Goal: Obtain resource: Obtain resource

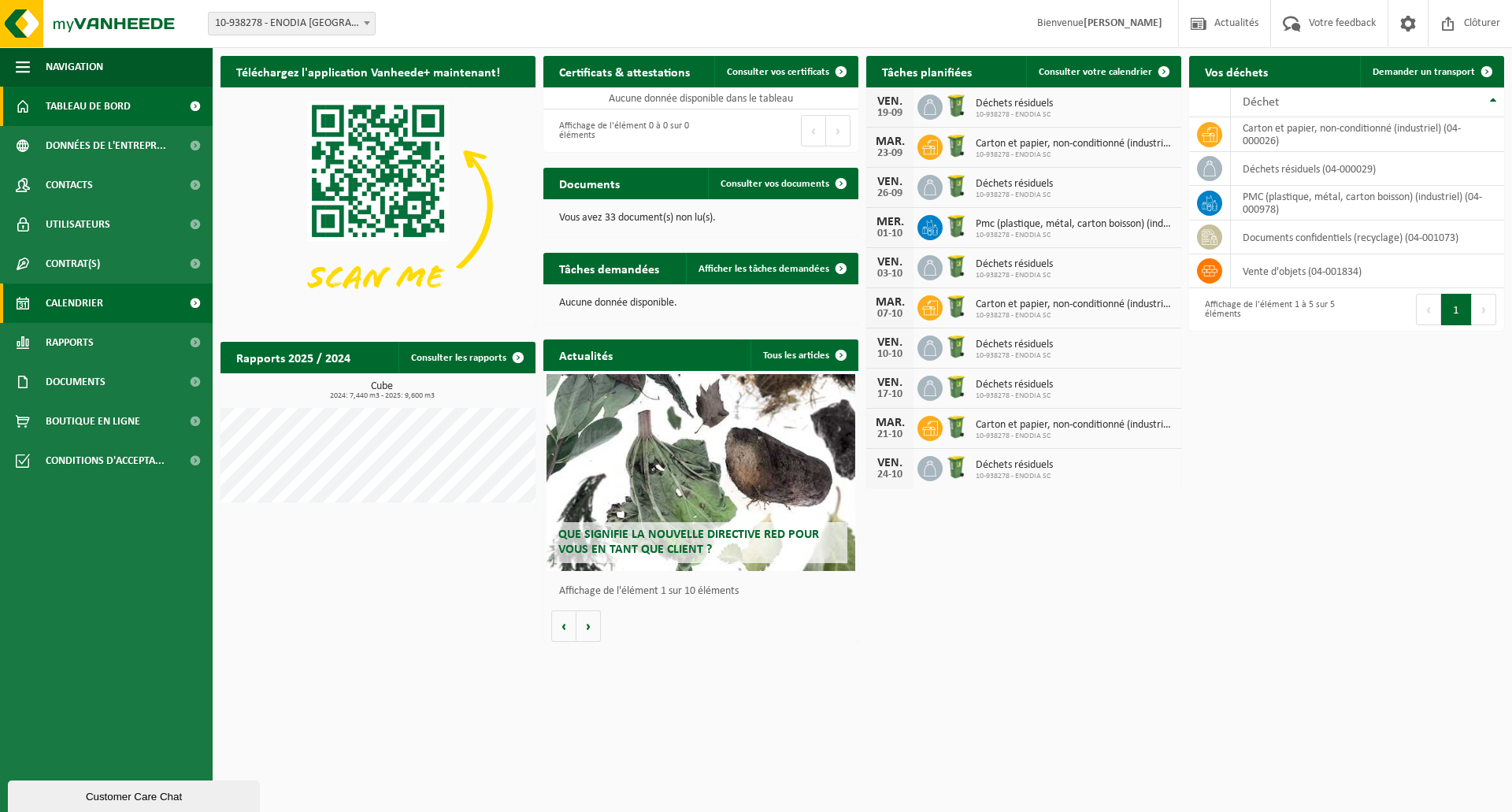
click at [99, 310] on span "Calendrier" at bounding box center [75, 303] width 57 height 40
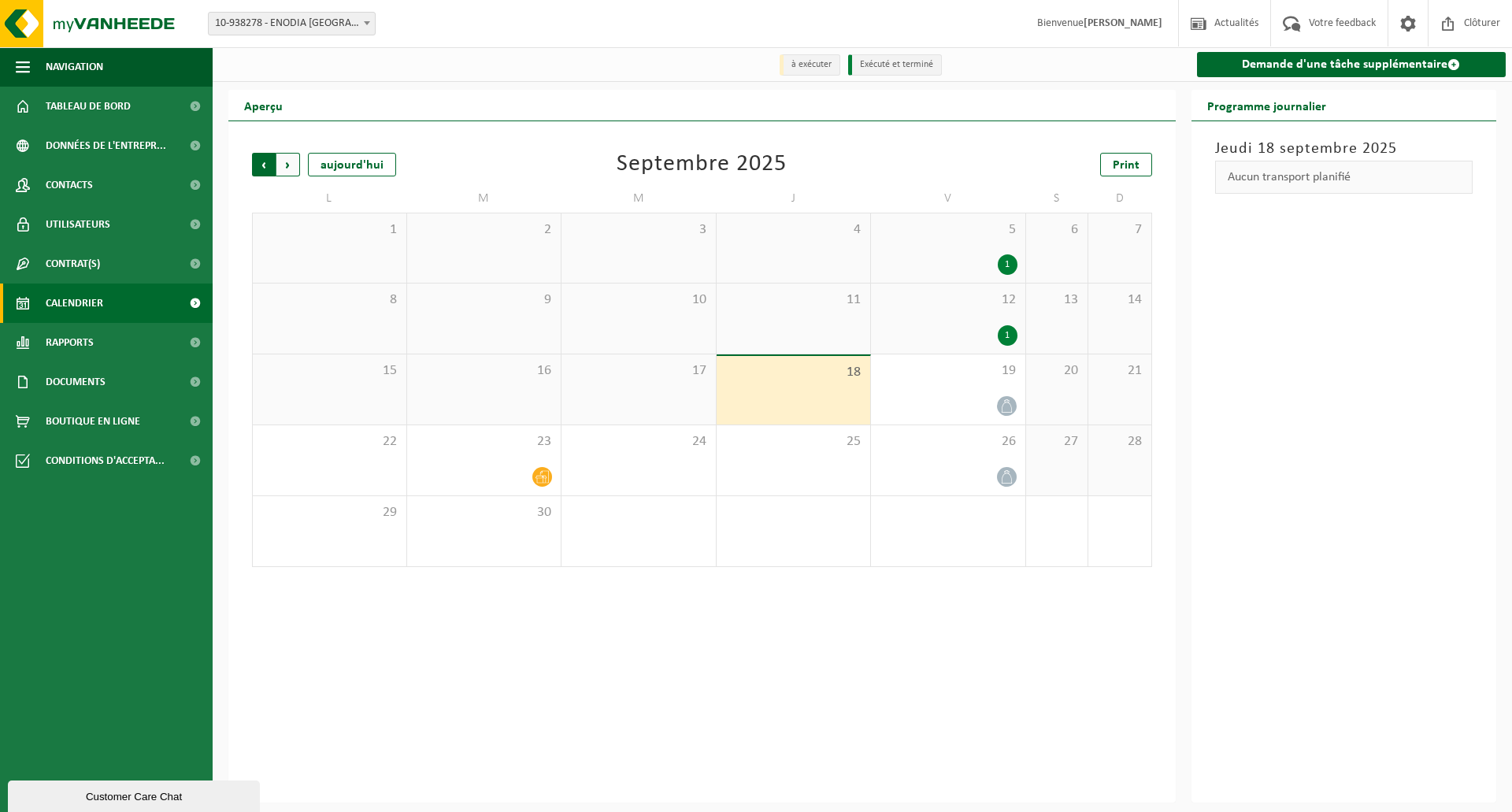
click at [293, 171] on span "Suivant" at bounding box center [288, 165] width 24 height 24
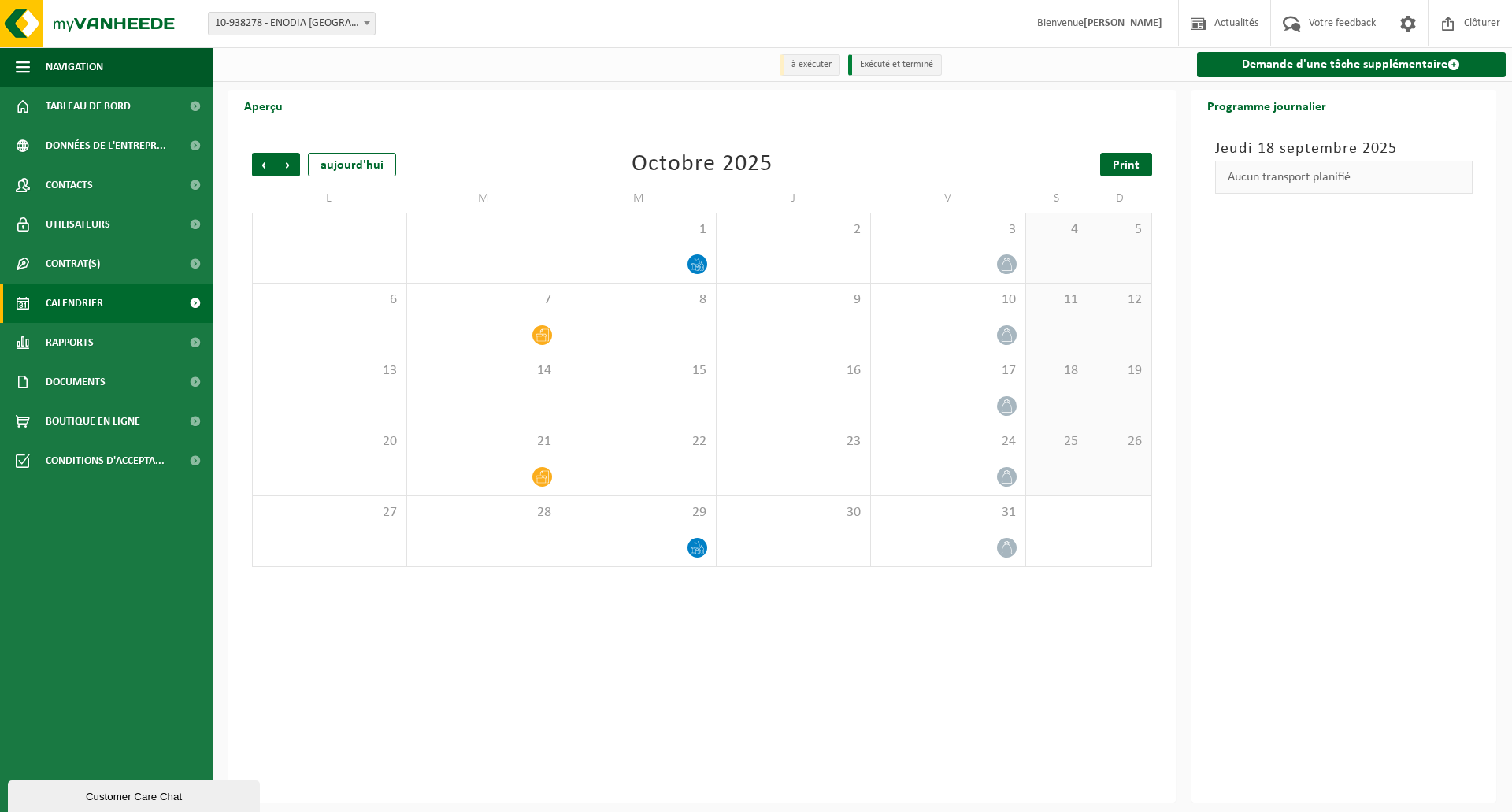
click at [1121, 168] on span "Print" at bounding box center [1125, 166] width 27 height 13
click at [293, 166] on span "Suivant" at bounding box center [288, 165] width 24 height 24
click at [1128, 160] on span "Print" at bounding box center [1125, 166] width 27 height 13
click at [282, 161] on span "Suivant" at bounding box center [288, 165] width 24 height 24
